Goal: Task Accomplishment & Management: Use online tool/utility

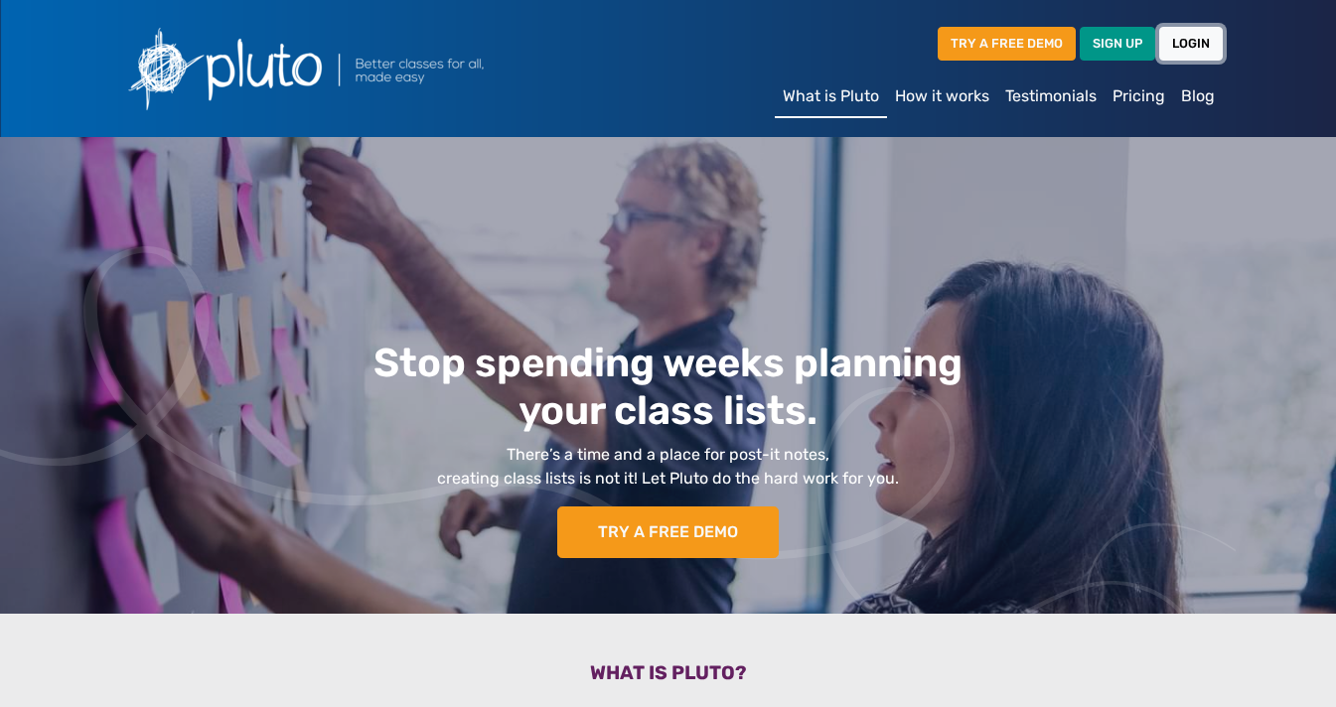
click at [1192, 44] on link "LOGIN" at bounding box center [1191, 43] width 64 height 33
click at [1204, 47] on link "LOGIN" at bounding box center [1191, 43] width 64 height 33
click at [1188, 41] on link "LOGIN" at bounding box center [1191, 43] width 64 height 33
